Goal: Task Accomplishment & Management: Manage account settings

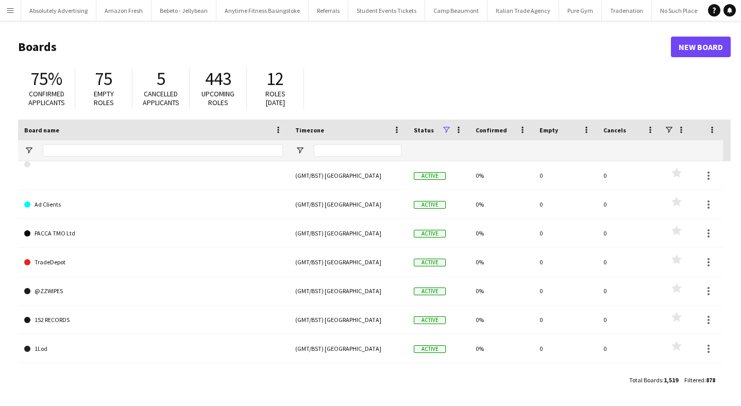
click at [10, 19] on button "Menu" at bounding box center [10, 10] width 21 height 21
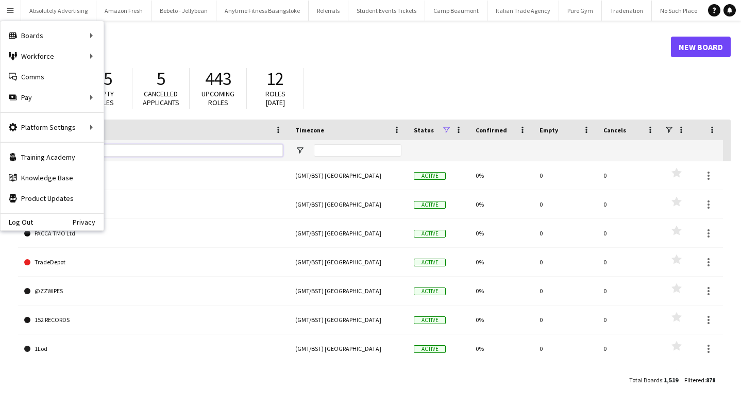
click at [154, 148] on input "Board name Filter Input" at bounding box center [163, 150] width 240 height 12
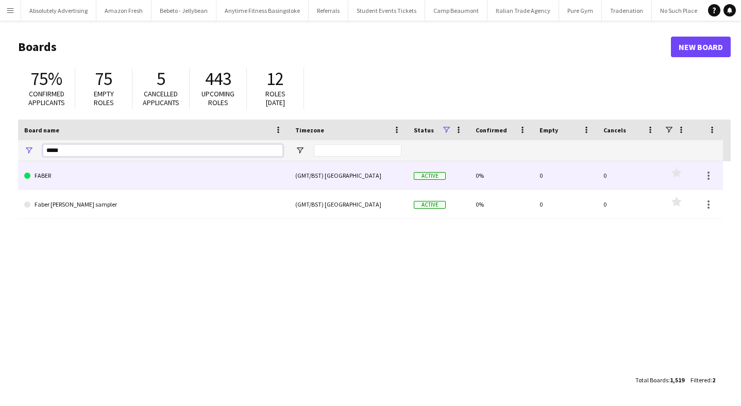
type input "*****"
click at [100, 172] on link "FABER" at bounding box center [153, 175] width 259 height 29
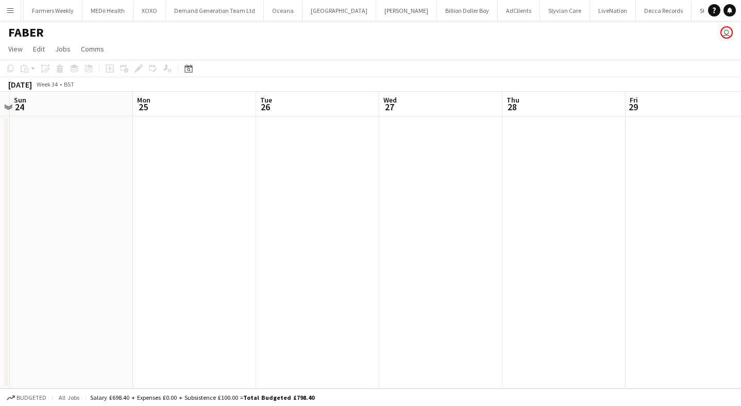
scroll to position [0, 434]
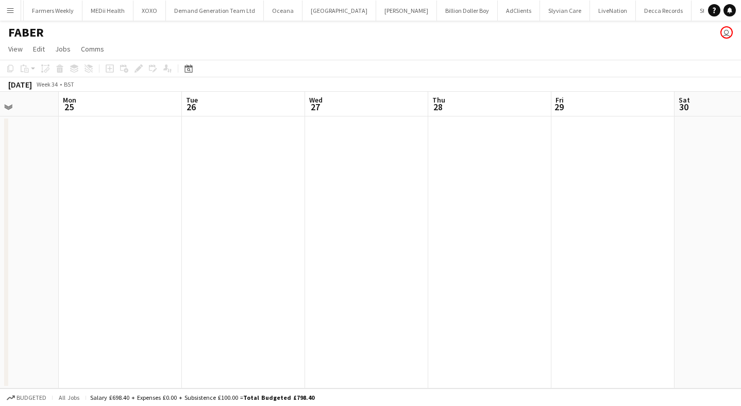
click at [12, 8] on app-icon "Menu" at bounding box center [10, 10] width 8 height 8
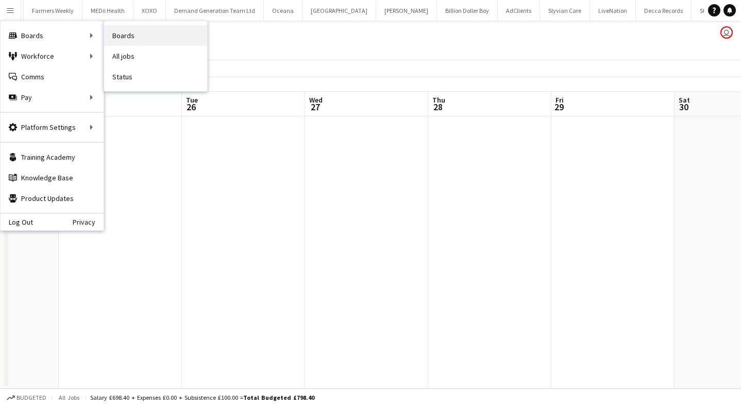
click at [142, 37] on link "Boards" at bounding box center [155, 35] width 103 height 21
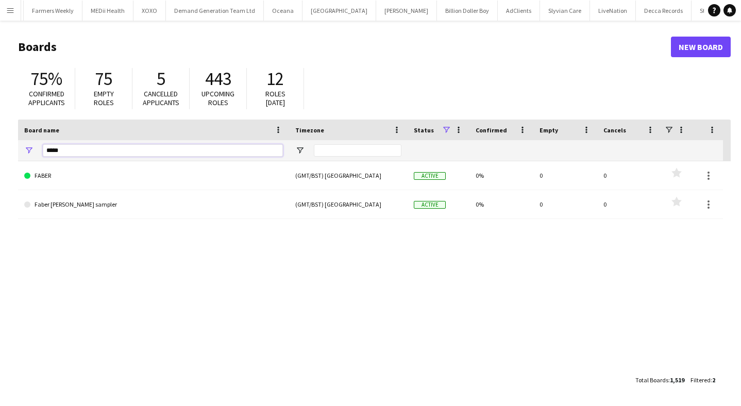
click at [73, 154] on input "*****" at bounding box center [163, 150] width 240 height 12
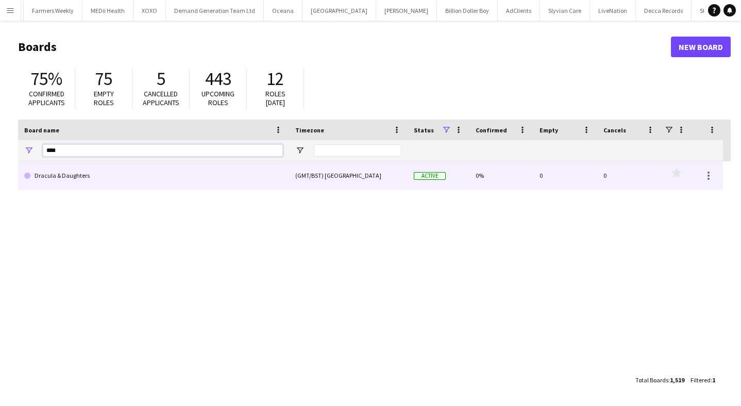
type input "****"
click at [69, 170] on link "Dracula & Daughters" at bounding box center [153, 175] width 259 height 29
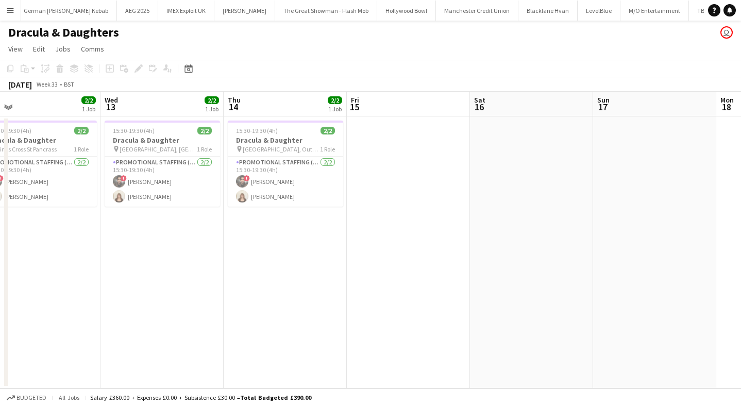
scroll to position [0, 247]
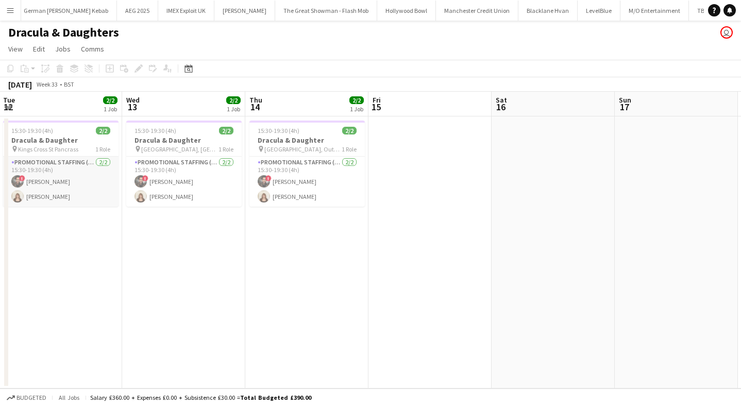
click at [15, 180] on app-user-avatar at bounding box center [17, 181] width 12 height 12
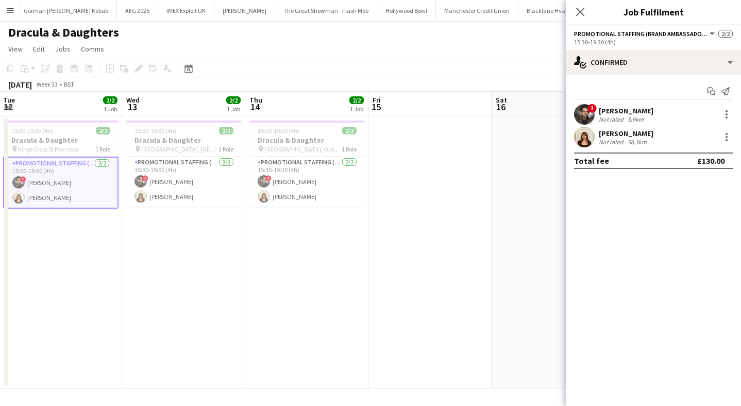
click at [585, 112] on app-user-avatar at bounding box center [584, 114] width 21 height 21
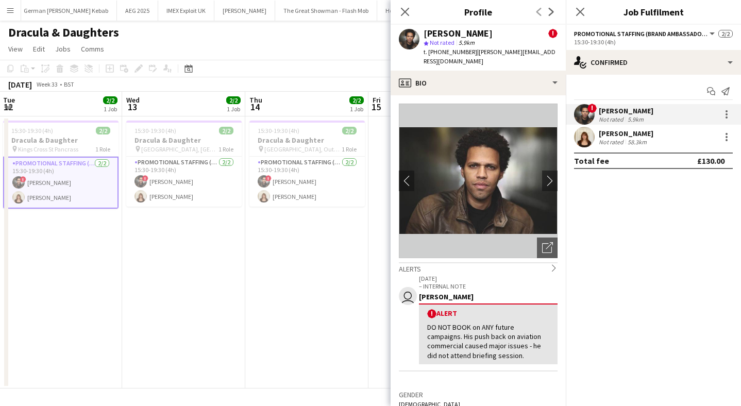
click at [295, 247] on app-date-cell "15:30-19:30 (4h) 2/2 Dracula & Daughter pin London Bridge, Outside Near the bri…" at bounding box center [306, 253] width 123 height 272
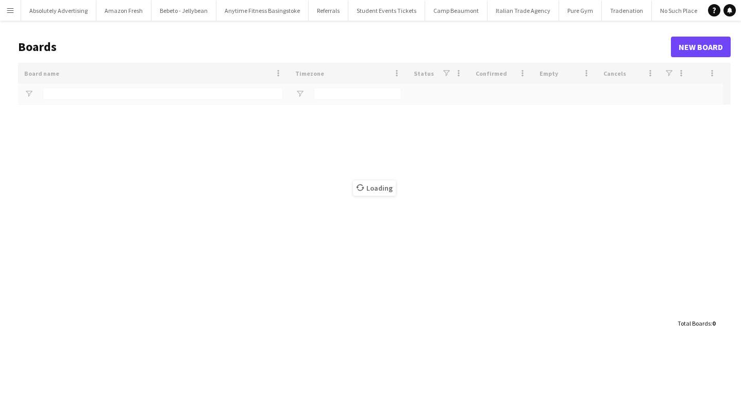
type input "****"
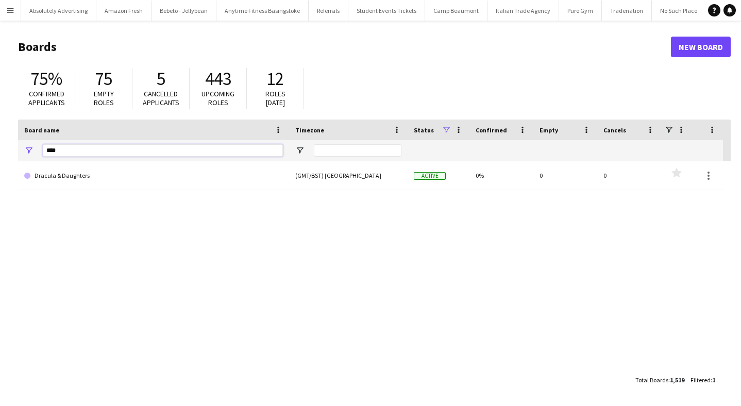
click at [67, 154] on input "****" at bounding box center [163, 150] width 240 height 12
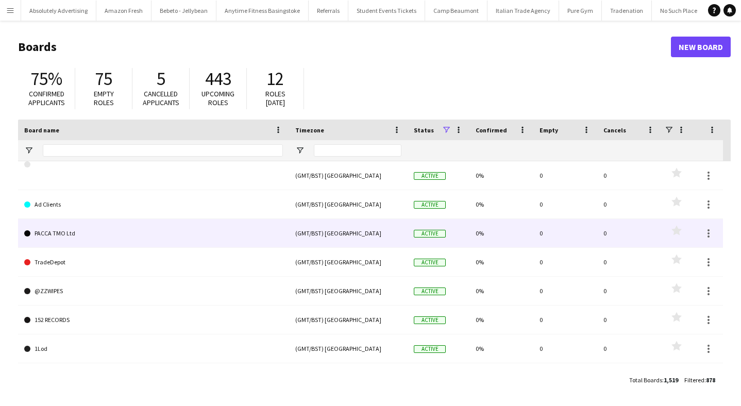
click at [103, 244] on link "PACCA TMO Ltd" at bounding box center [153, 233] width 259 height 29
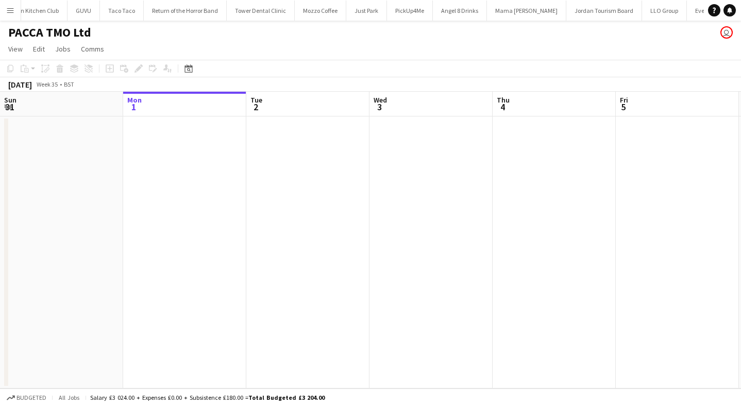
scroll to position [0, 14921]
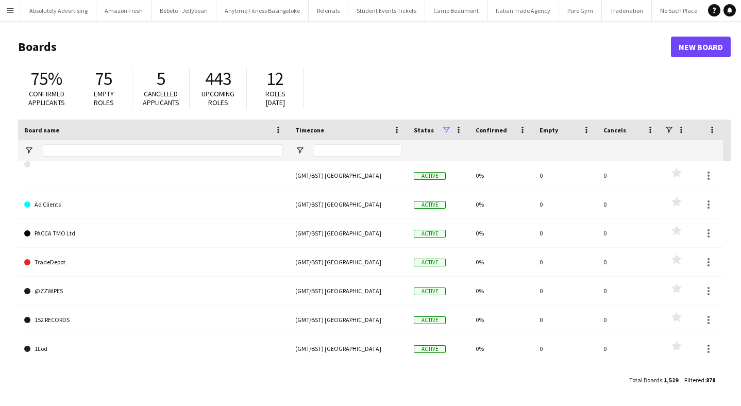
click at [4, 16] on button "Menu" at bounding box center [10, 10] width 21 height 21
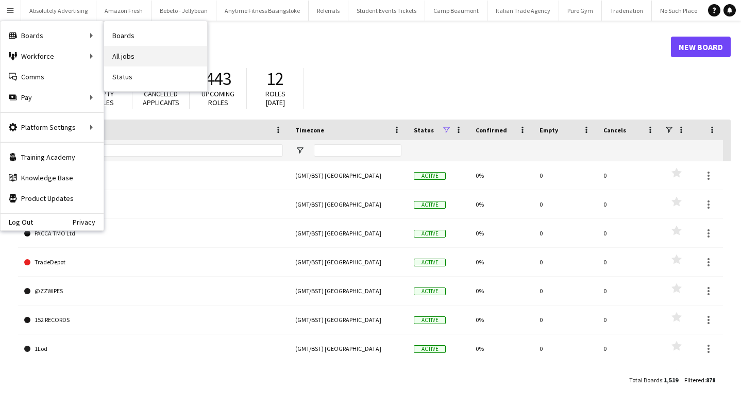
click at [151, 59] on link "All jobs" at bounding box center [155, 56] width 103 height 21
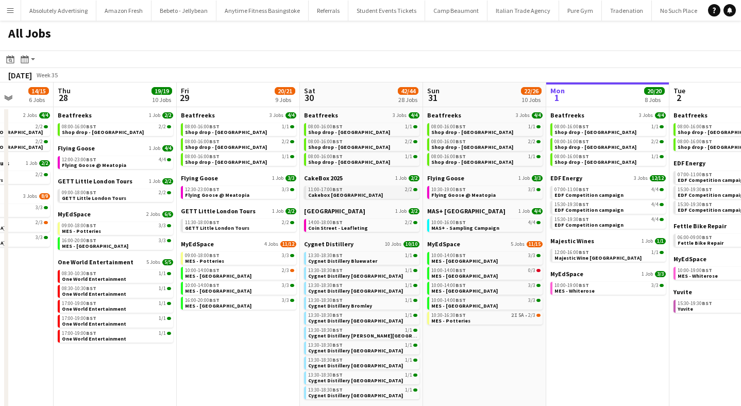
click at [329, 190] on span "11:00-17:00 BST" at bounding box center [325, 189] width 35 height 5
click at [237, 273] on span "MES - Guildford Town Centre" at bounding box center [218, 276] width 67 height 7
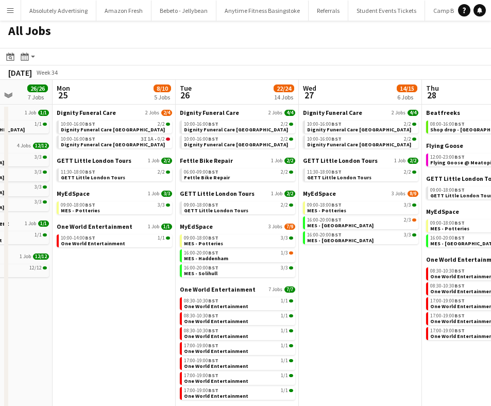
scroll to position [1, 0]
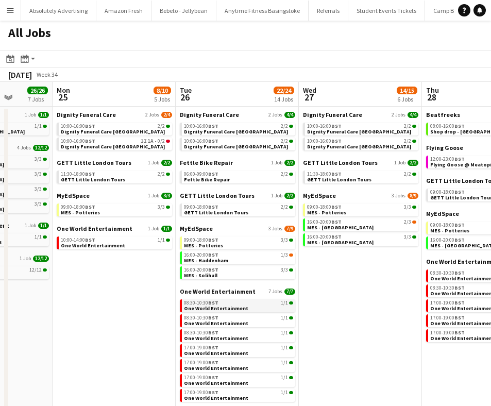
click at [223, 304] on div "08:30-10:30 BST 1/1" at bounding box center [238, 303] width 109 height 5
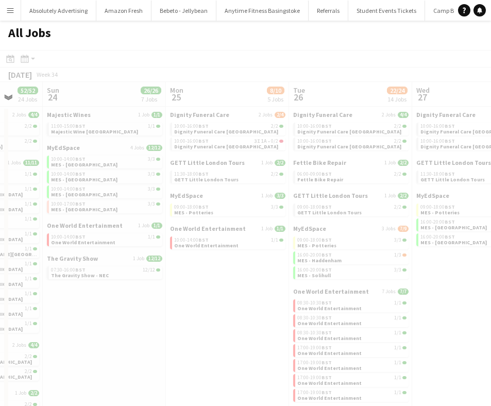
scroll to position [0, 307]
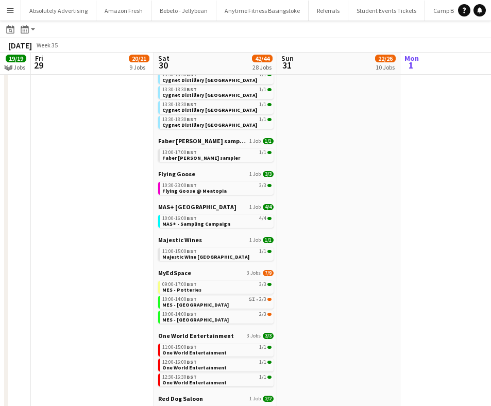
scroll to position [270, 0]
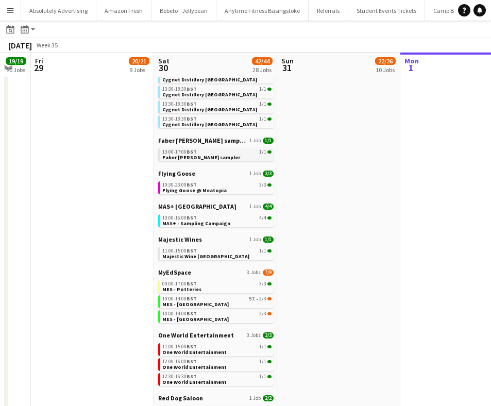
click at [198, 161] on app-brief-job-card "13:00-17:00 BST 1/1 Faber Kevin Keegan sampler" at bounding box center [215, 154] width 115 height 13
click at [210, 156] on span "Faber [PERSON_NAME] sampler" at bounding box center [201, 157] width 78 height 7
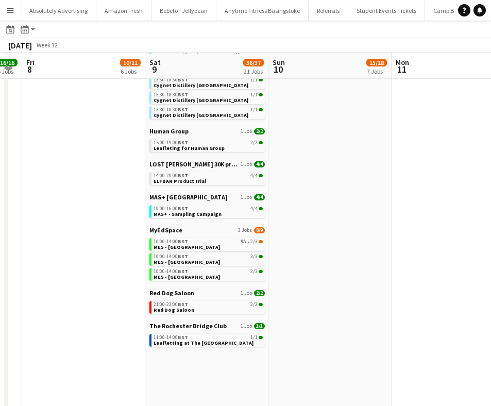
scroll to position [230, 0]
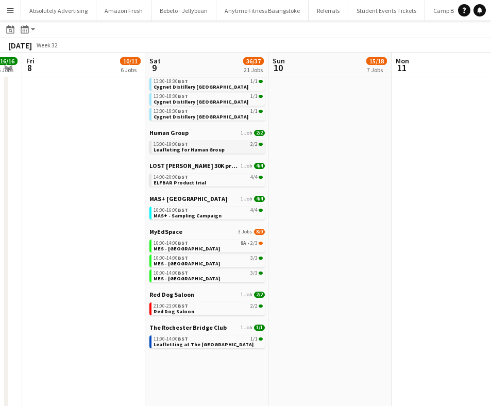
click at [193, 144] on div "15:00-19:00 BST 2/2" at bounding box center [208, 144] width 109 height 5
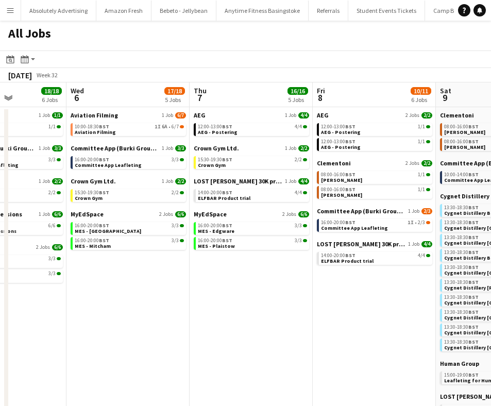
scroll to position [0, 295]
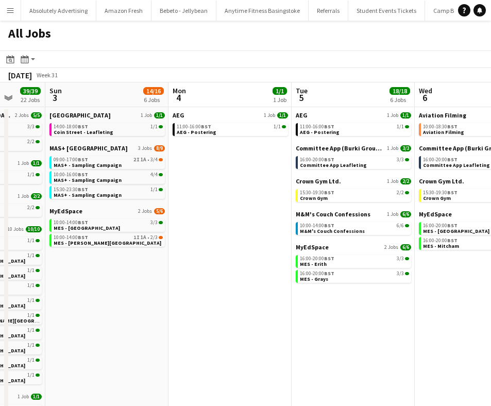
scroll to position [0, 326]
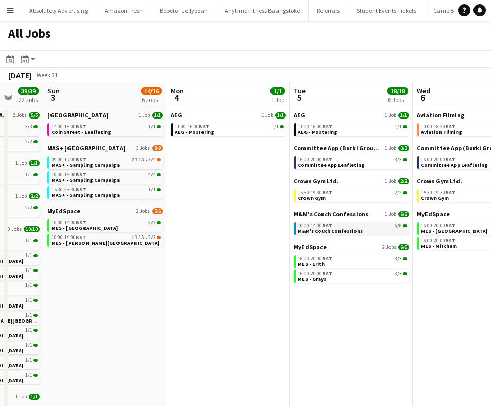
click at [341, 229] on span "M&M's Couch Confessions" at bounding box center [330, 231] width 65 height 7
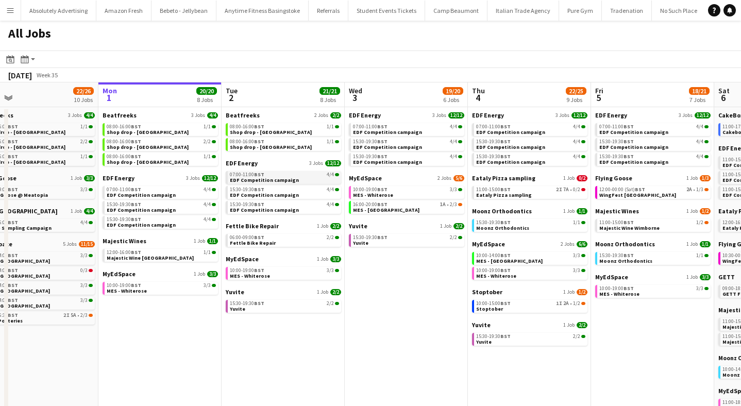
scroll to position [0, 519]
click at [145, 194] on span "EDF Competition campaign" at bounding box center [140, 195] width 69 height 7
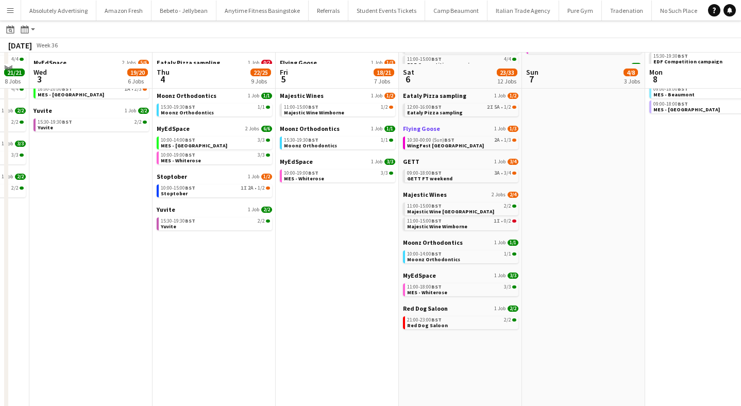
scroll to position [0, 0]
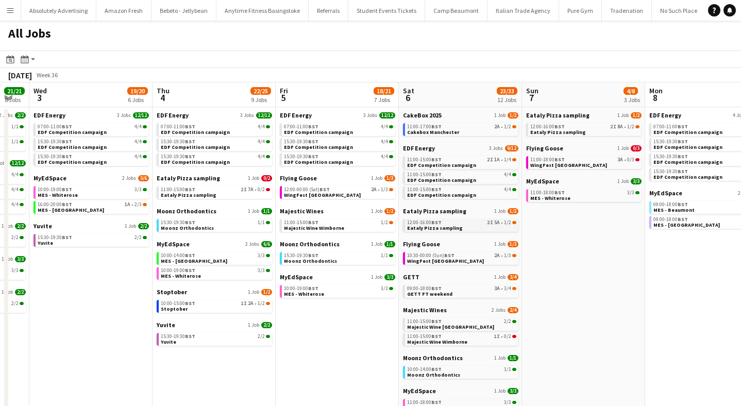
click at [443, 225] on span "Eataly Pizza sampling" at bounding box center [435, 228] width 56 height 7
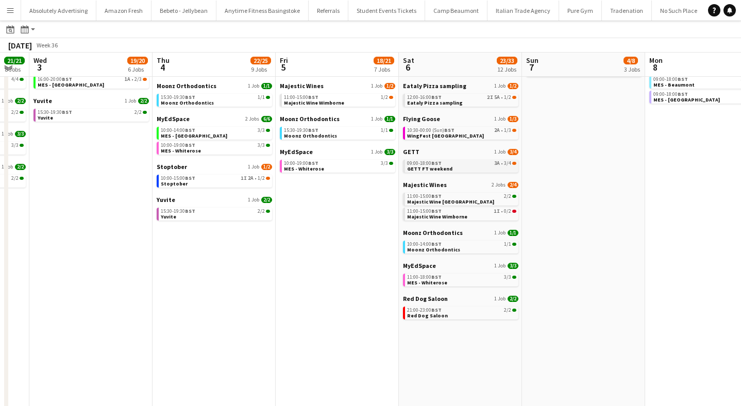
scroll to position [125, 0]
click at [440, 310] on span "BST" at bounding box center [437, 309] width 10 height 7
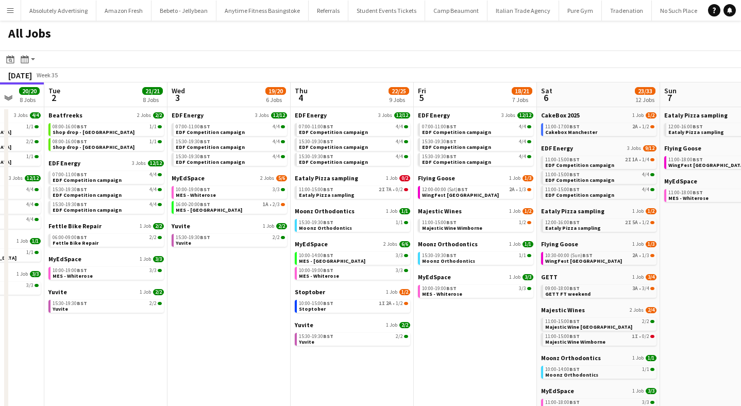
scroll to position [0, 303]
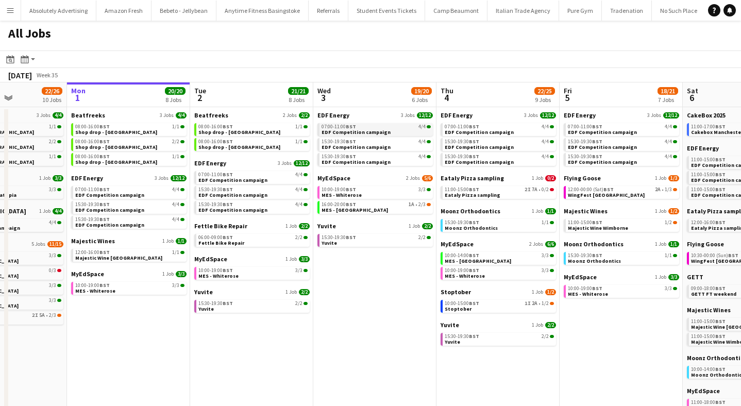
click at [359, 129] on span "EDF Competition campaign" at bounding box center [356, 132] width 69 height 7
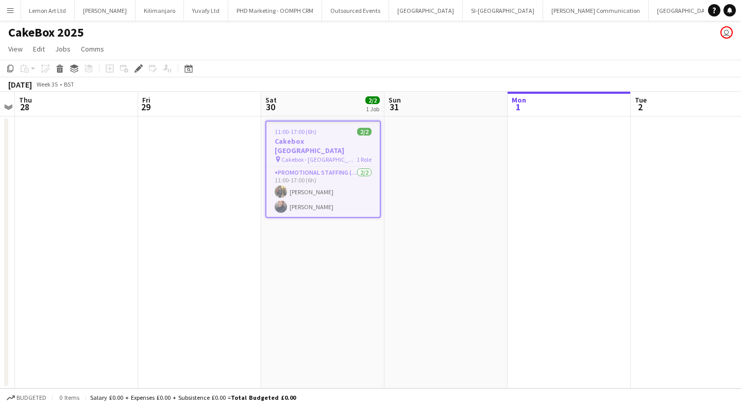
scroll to position [0, 27975]
click at [137, 69] on icon at bounding box center [139, 69] width 6 height 6
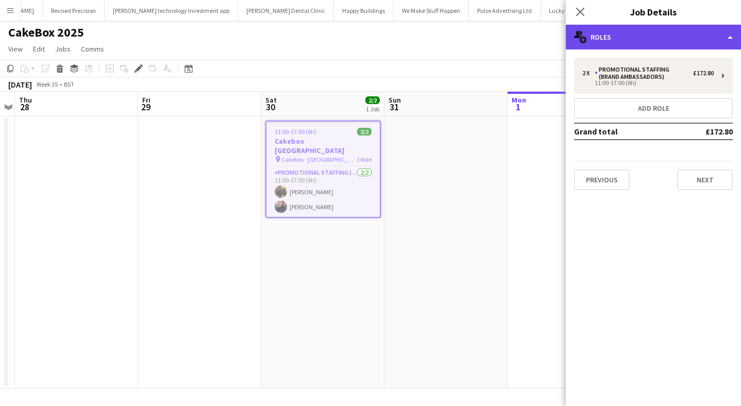
click at [619, 36] on div "multiple-users-add Roles" at bounding box center [653, 37] width 175 height 25
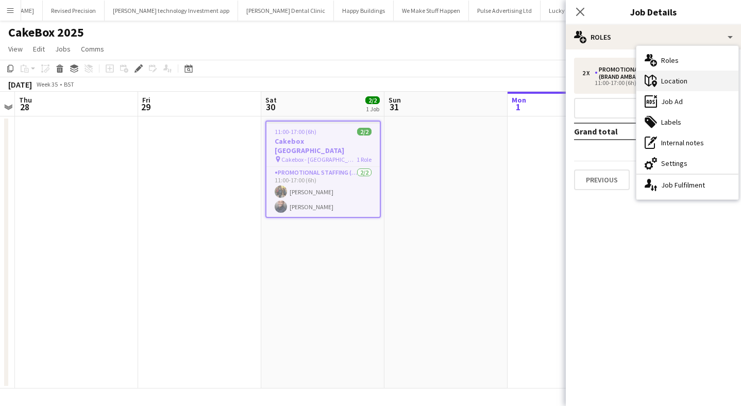
click at [657, 78] on icon "maps-pin-1" at bounding box center [651, 81] width 12 height 12
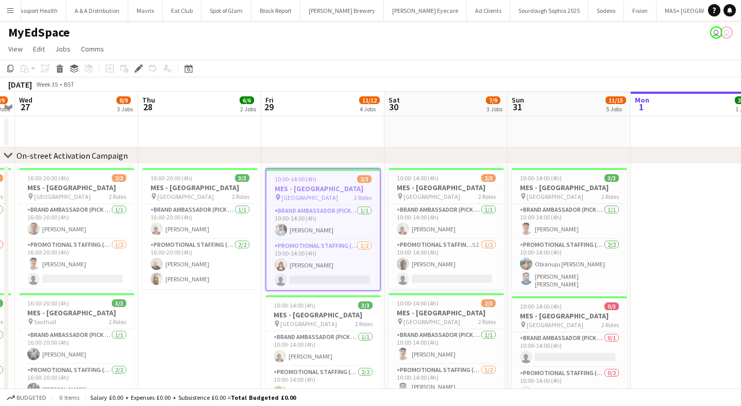
scroll to position [0, 34360]
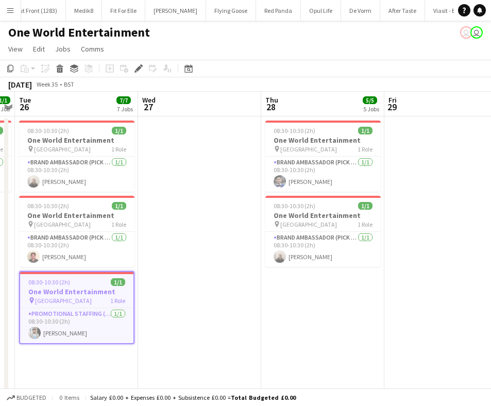
scroll to position [0, 36053]
click at [137, 63] on div "Edit" at bounding box center [138, 68] width 12 height 12
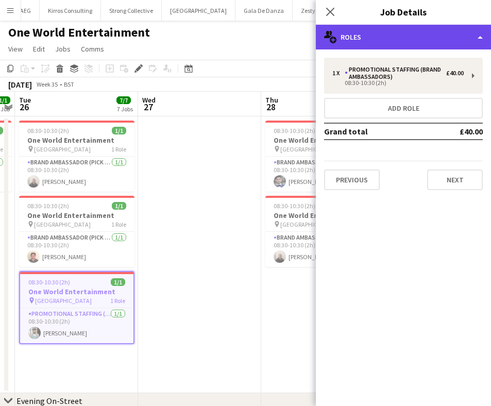
click at [431, 42] on div "multiple-users-add Roles" at bounding box center [403, 37] width 175 height 25
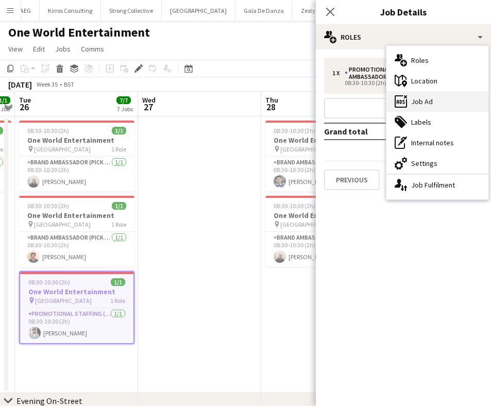
click at [429, 97] on div "ads-window Job Ad" at bounding box center [438, 101] width 102 height 21
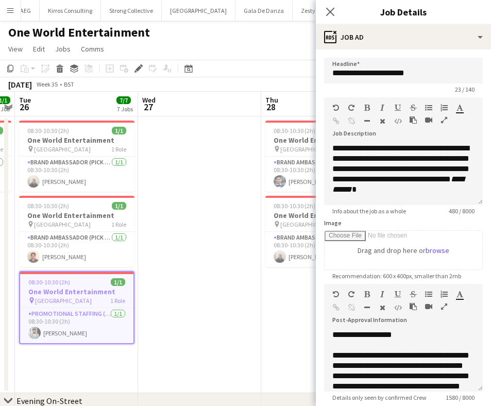
click at [235, 177] on app-date-cell at bounding box center [199, 255] width 123 height 277
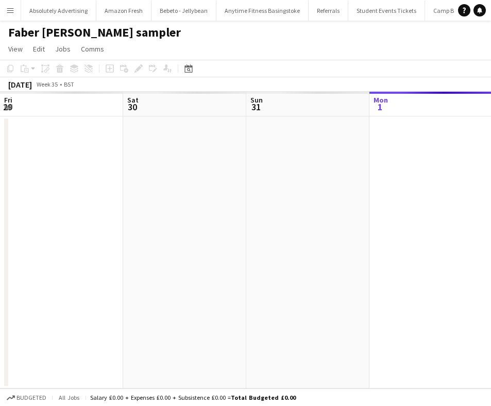
scroll to position [0, 355]
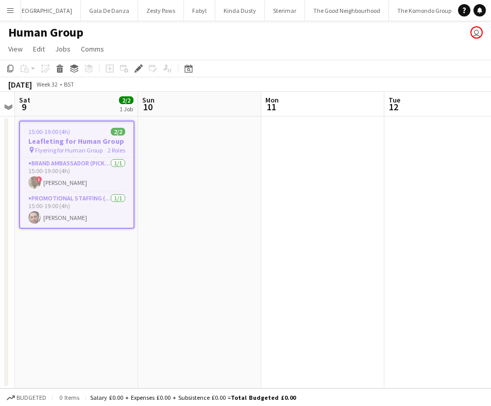
click at [283, 127] on app-date-cell at bounding box center [322, 253] width 123 height 272
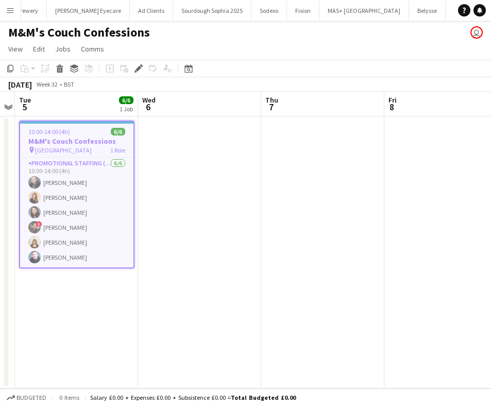
scroll to position [0, 35272]
click at [137, 67] on icon "Edit" at bounding box center [139, 68] width 8 height 8
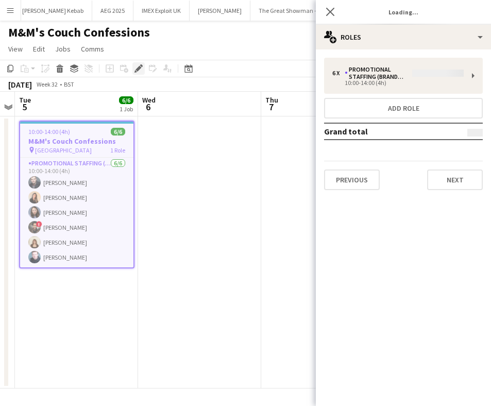
type input "**********"
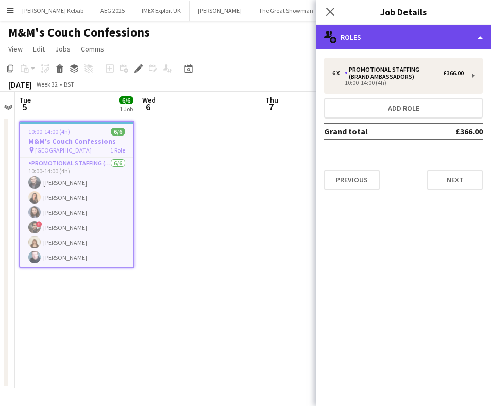
click at [470, 28] on div "multiple-users-add Roles" at bounding box center [403, 37] width 175 height 25
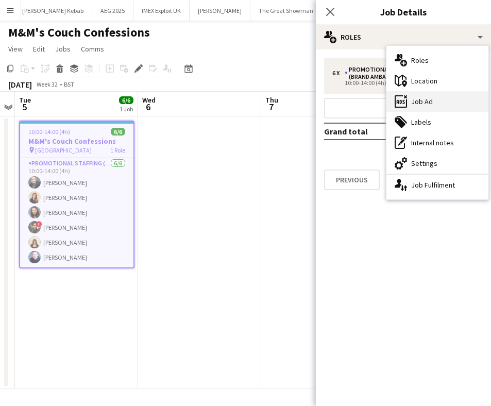
click at [454, 110] on div "ads-window Job Ad" at bounding box center [438, 101] width 102 height 21
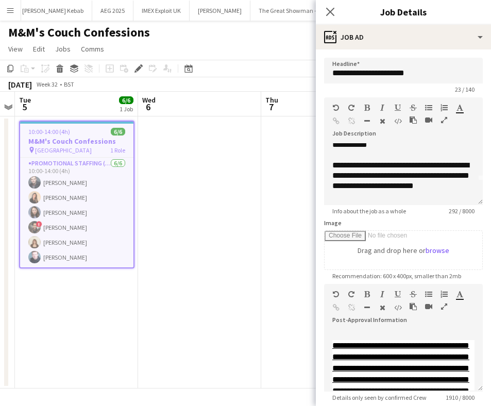
scroll to position [29, 0]
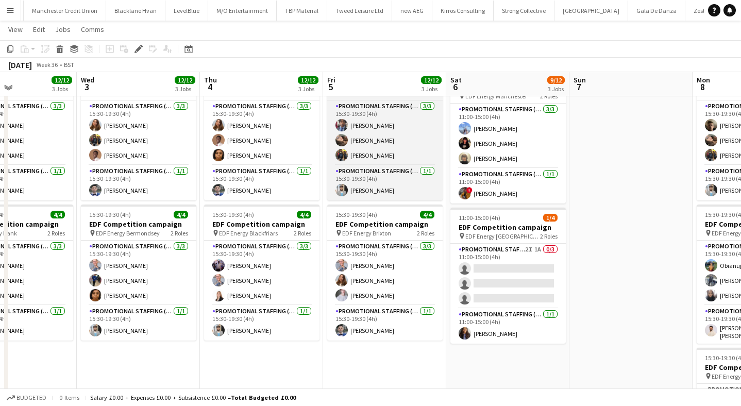
scroll to position [195, 0]
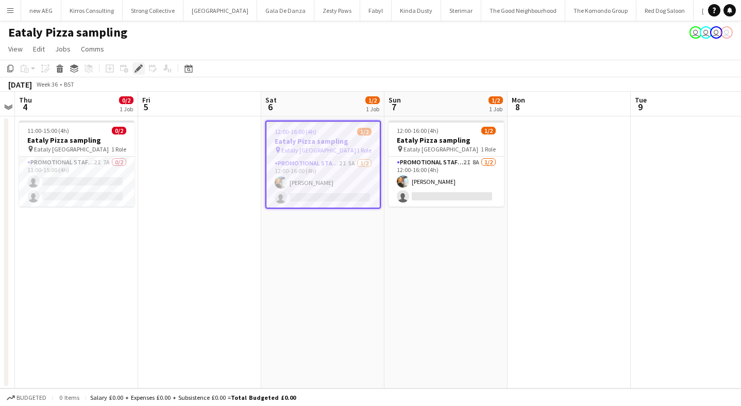
click at [140, 67] on icon at bounding box center [139, 69] width 6 height 6
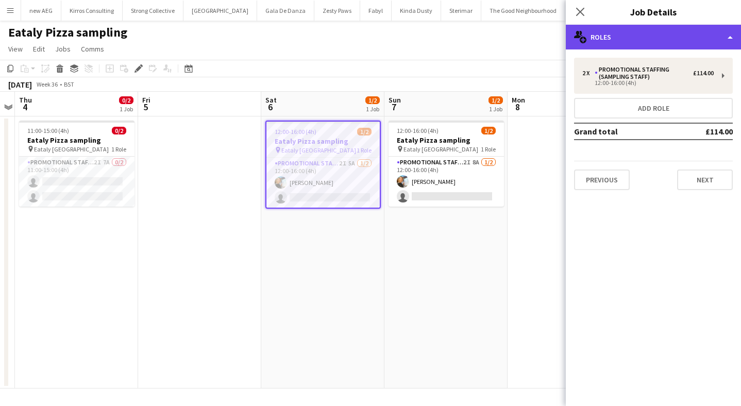
click at [654, 42] on div "multiple-users-add Roles" at bounding box center [653, 37] width 175 height 25
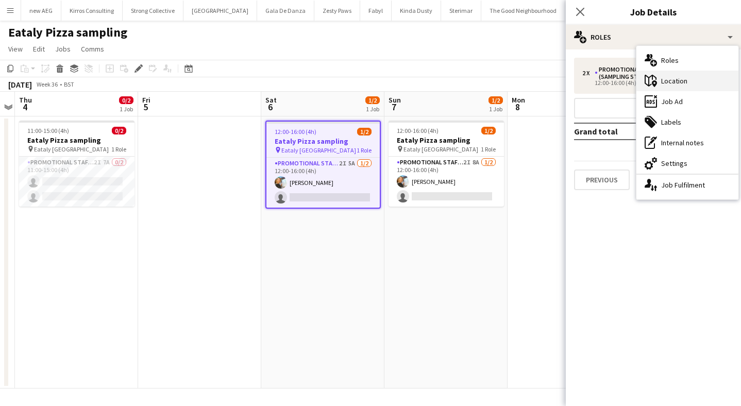
click at [690, 81] on div "maps-pin-1 Location" at bounding box center [688, 81] width 102 height 21
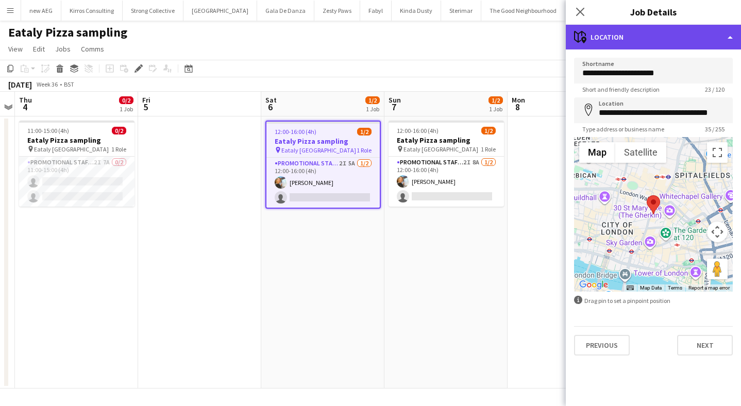
click at [647, 42] on div "maps-pin-1 Location" at bounding box center [653, 37] width 175 height 25
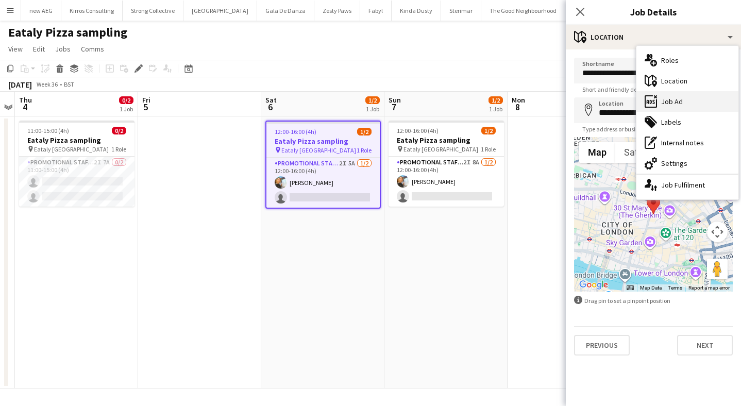
click at [674, 110] on div "ads-window Job Ad" at bounding box center [688, 101] width 102 height 21
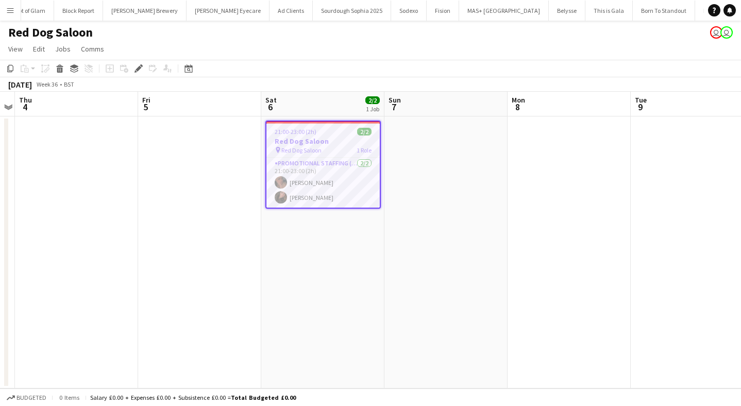
scroll to position [0, 33298]
click at [135, 72] on icon at bounding box center [136, 71] width 3 height 3
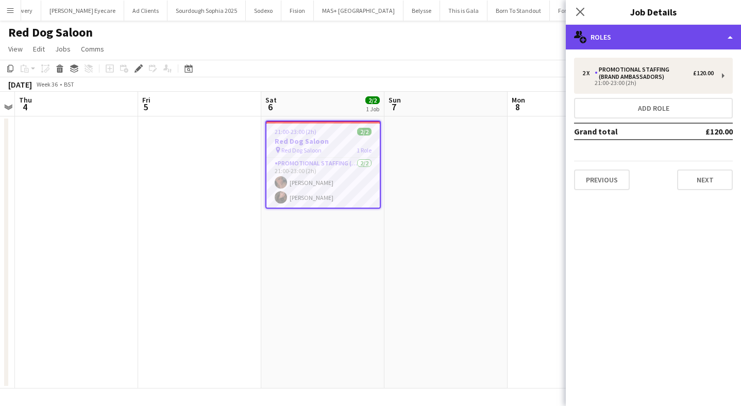
click at [654, 41] on div "multiple-users-add Roles" at bounding box center [653, 37] width 175 height 25
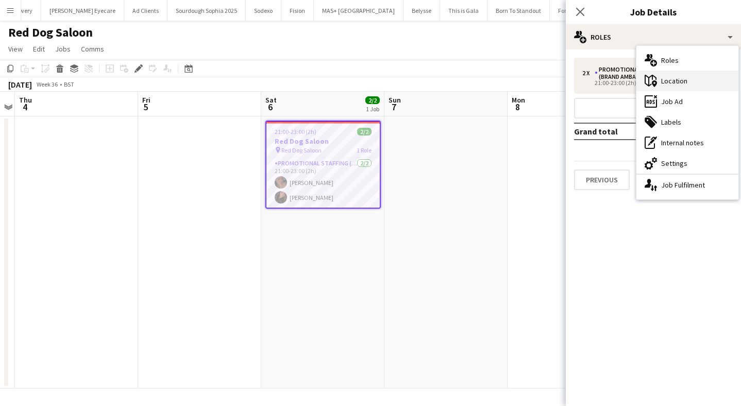
click at [674, 76] on div "maps-pin-1 Location" at bounding box center [688, 81] width 102 height 21
